Goal: Transaction & Acquisition: Purchase product/service

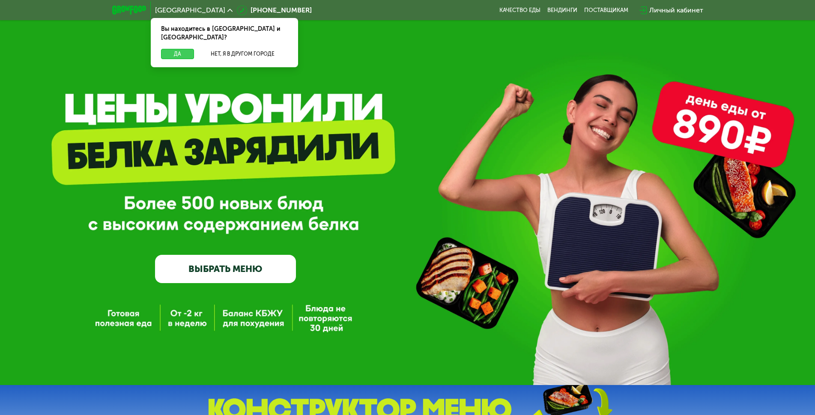
click at [176, 49] on button "Да" at bounding box center [177, 54] width 33 height 10
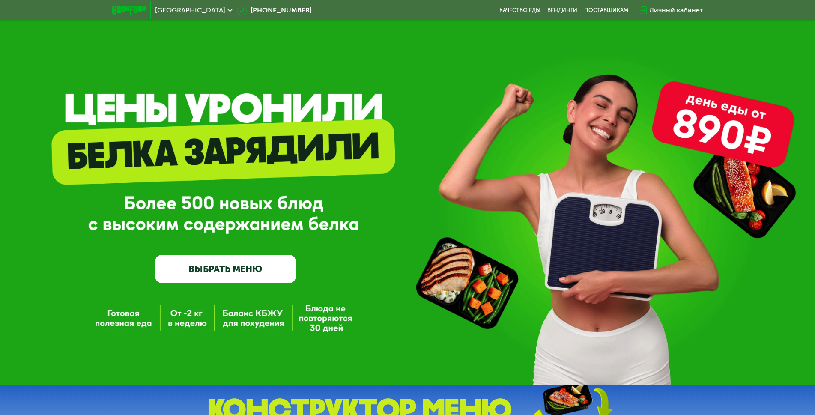
click at [211, 276] on link "ВЫБРАТЬ МЕНЮ" at bounding box center [225, 269] width 141 height 28
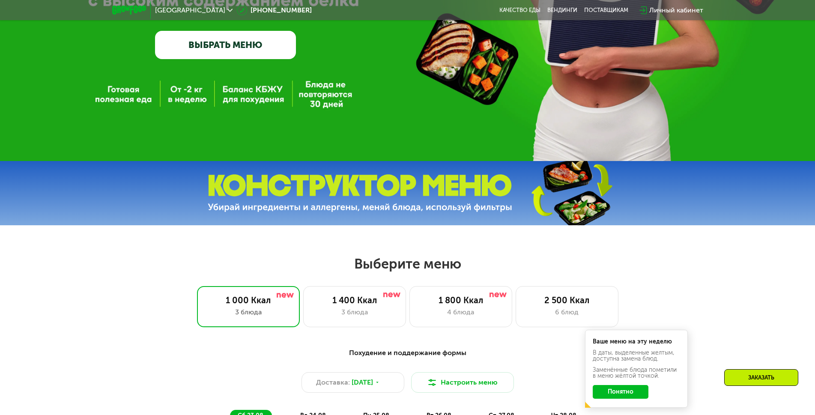
scroll to position [300, 0]
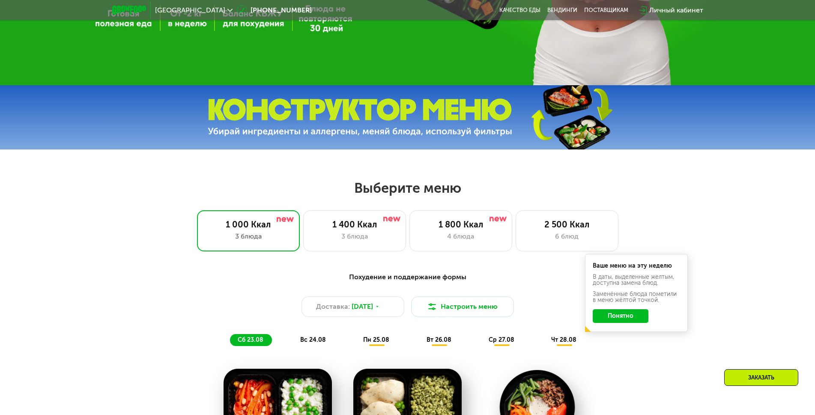
click at [618, 320] on button "Понятно" at bounding box center [620, 316] width 56 height 14
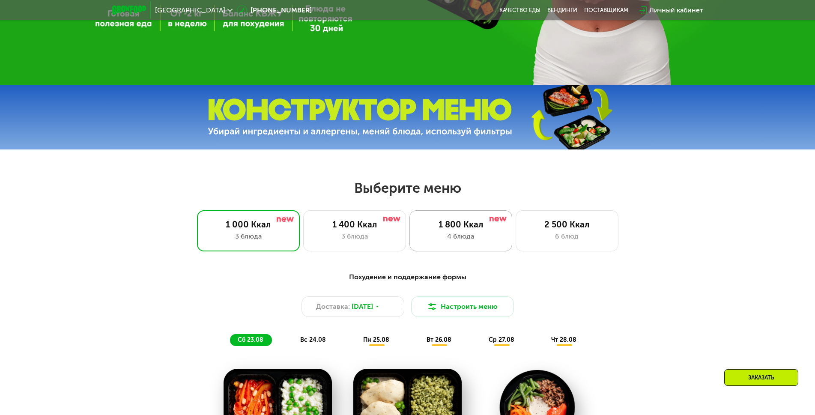
click at [515, 246] on div "1 800 Ккал 4 блюда" at bounding box center [566, 230] width 103 height 41
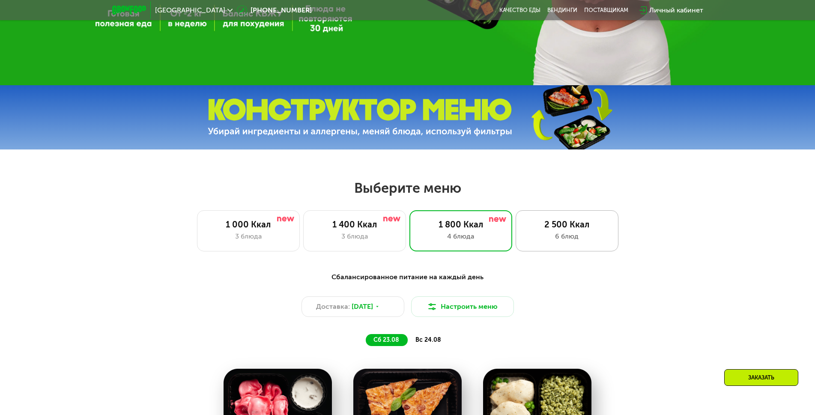
click at [566, 226] on div "2 500 Ккал" at bounding box center [566, 224] width 85 height 10
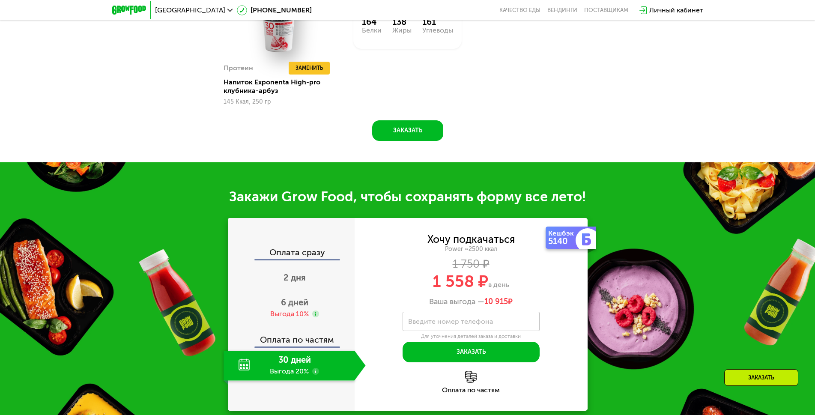
scroll to position [985, 0]
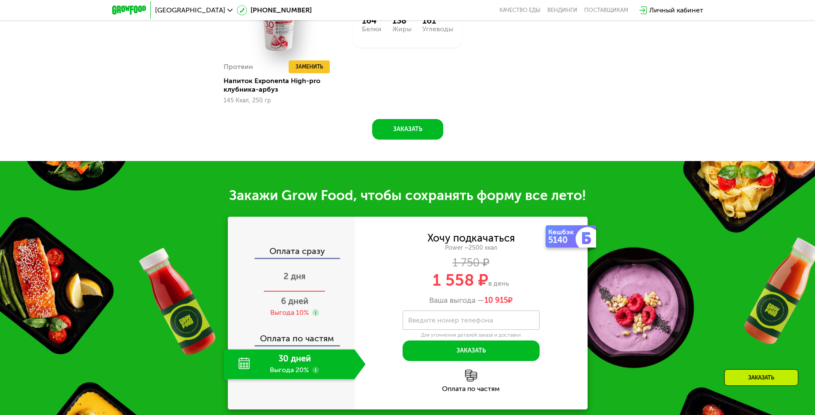
click at [289, 281] on span "2 дня" at bounding box center [294, 276] width 22 height 10
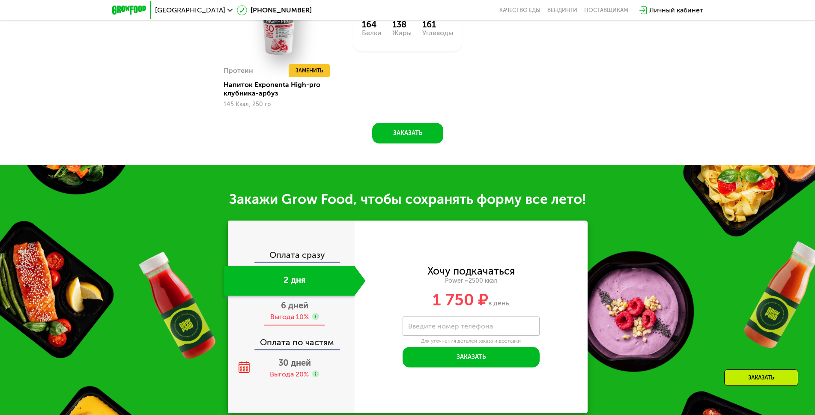
click at [292, 321] on div "Выгода 10%" at bounding box center [289, 316] width 39 height 9
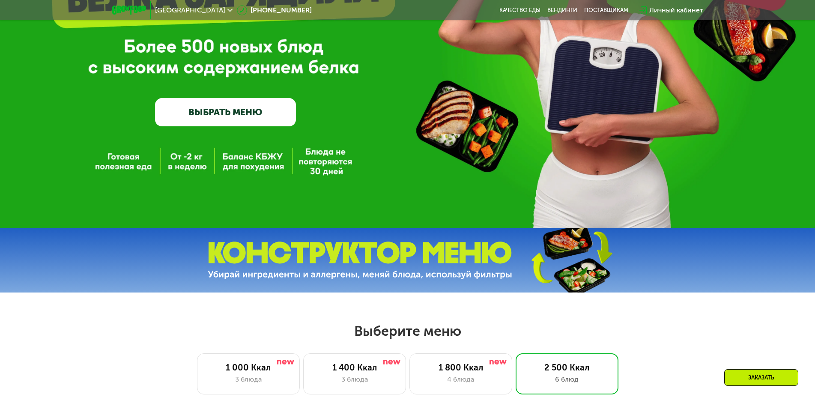
scroll to position [214, 0]
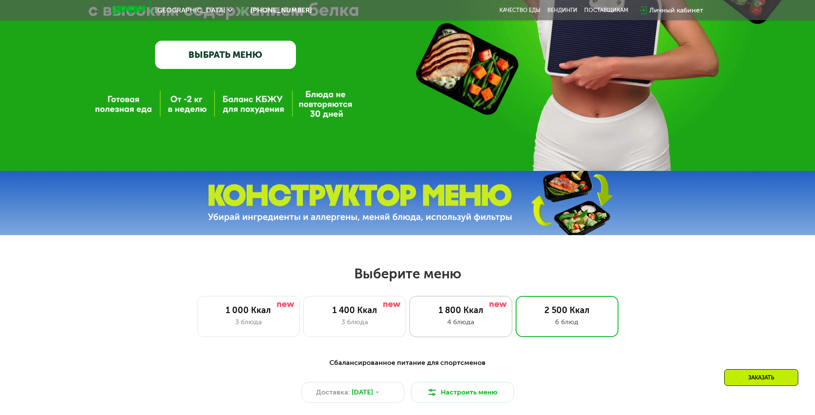
click at [437, 324] on div "4 блюда" at bounding box center [460, 322] width 85 height 10
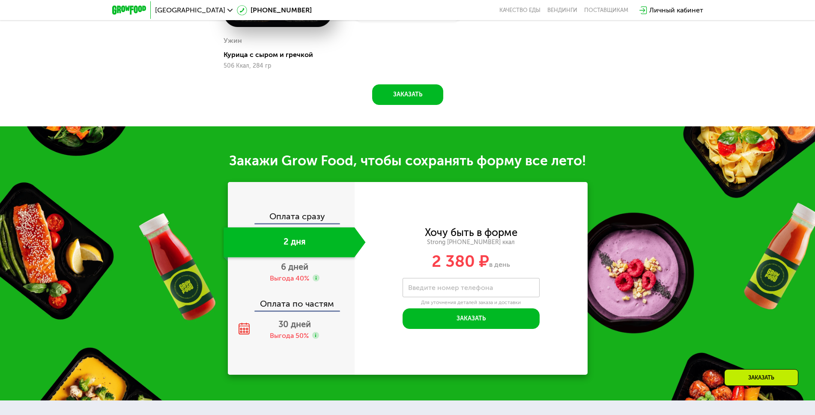
scroll to position [942, 0]
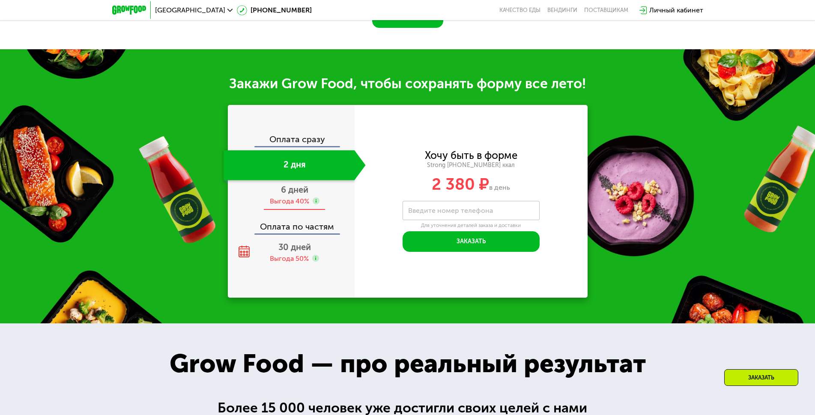
click at [292, 192] on span "6 дней" at bounding box center [294, 189] width 27 height 10
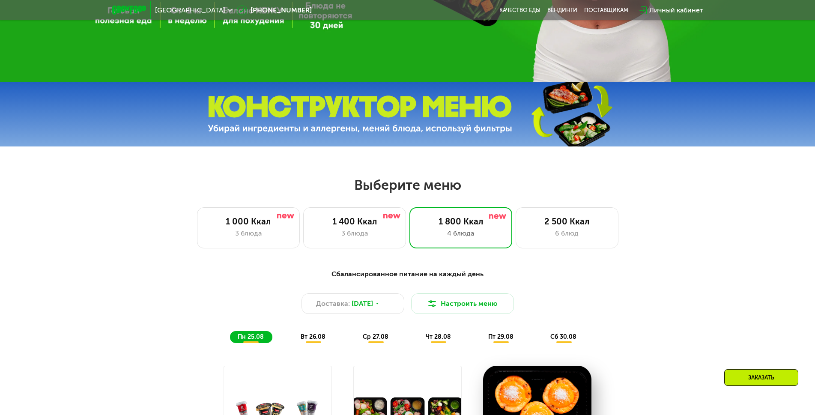
scroll to position [359, 0]
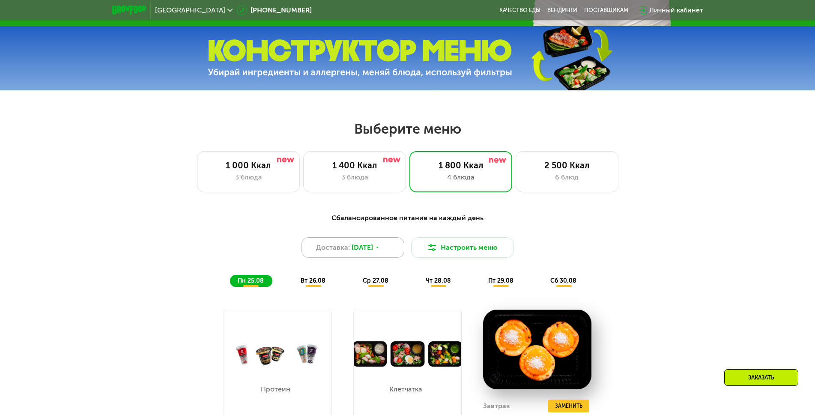
click at [373, 253] on span "[DATE]" at bounding box center [361, 247] width 21 height 10
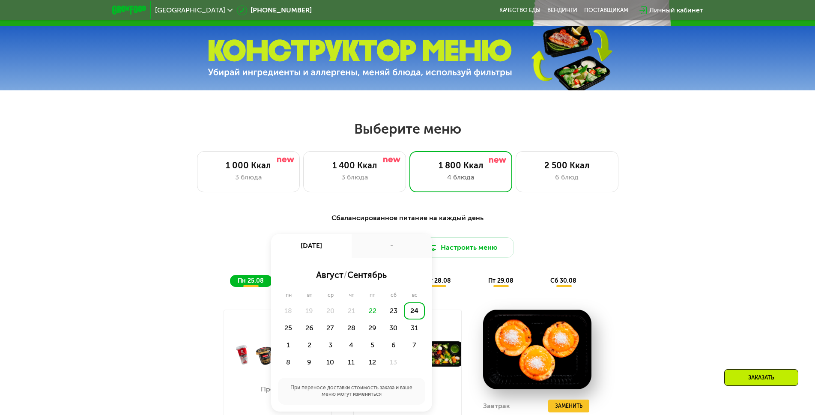
click at [380, 253] on div "-" at bounding box center [391, 246] width 80 height 24
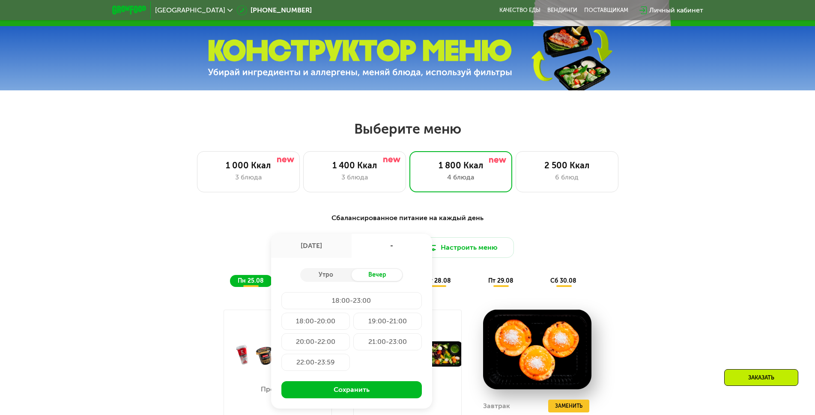
click at [203, 223] on div "Сбалансированное питание на каждый день" at bounding box center [407, 218] width 507 height 11
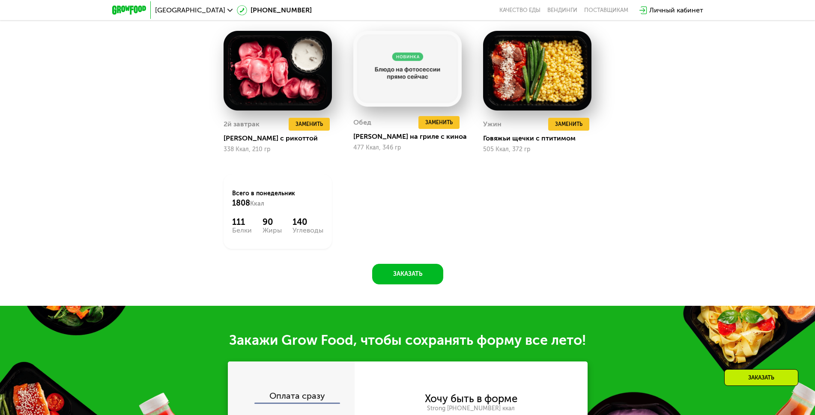
scroll to position [958, 0]
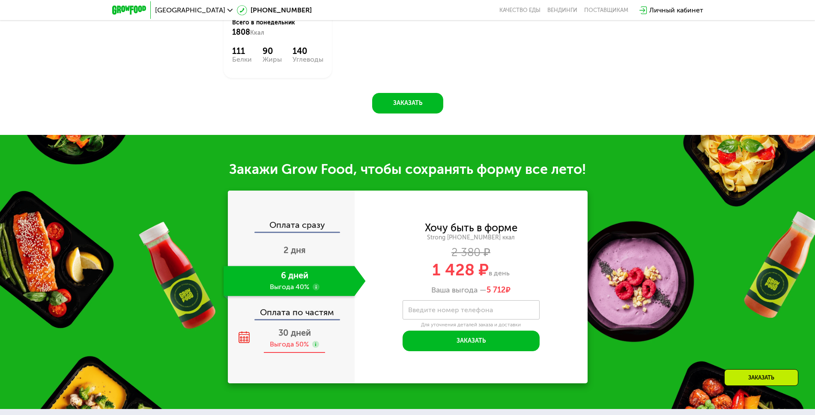
click at [290, 338] on span "30 дней" at bounding box center [294, 332] width 33 height 10
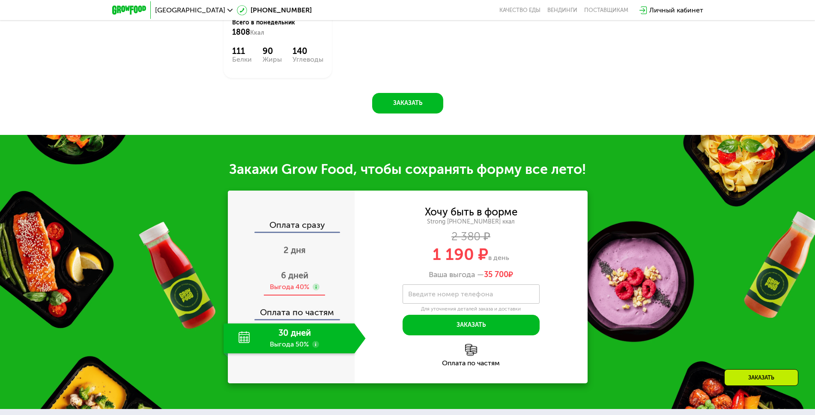
click at [287, 278] on span "6 дней" at bounding box center [294, 275] width 27 height 10
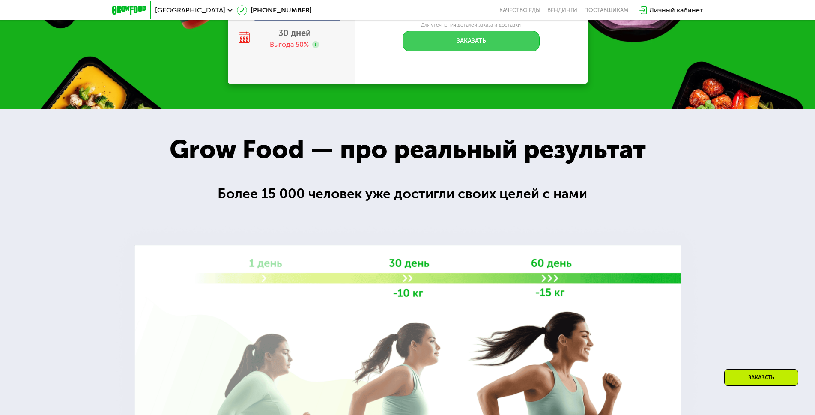
scroll to position [1386, 0]
